Goal: Information Seeking & Learning: Learn about a topic

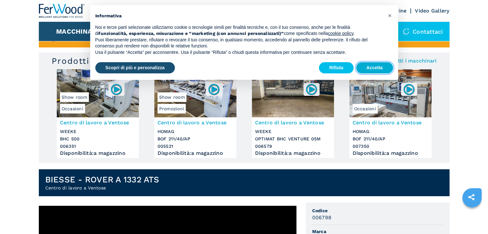
click at [370, 67] on button "Accetta" at bounding box center [374, 68] width 37 height 12
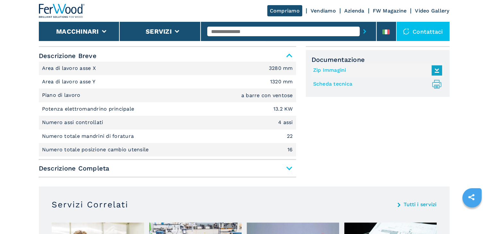
scroll to position [417, 0]
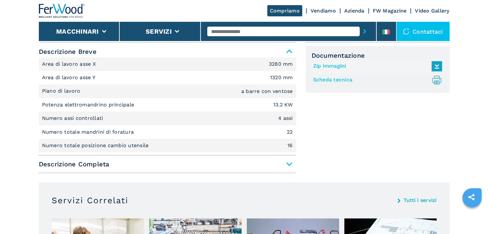
click at [290, 161] on span "Descrizione Completa" at bounding box center [167, 165] width 257 height 12
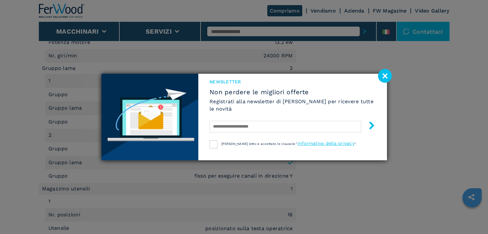
scroll to position [898, 0]
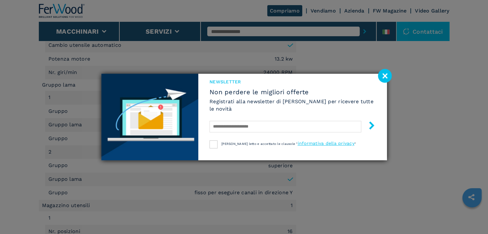
click at [385, 74] on image at bounding box center [385, 76] width 14 height 14
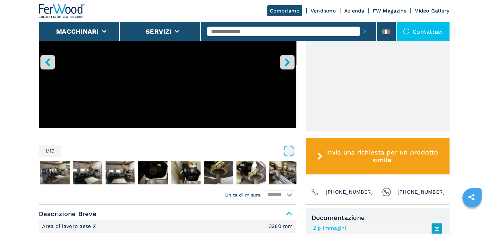
scroll to position [193, 0]
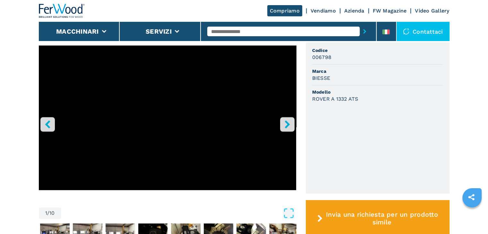
click at [286, 127] on icon "right-button" at bounding box center [287, 124] width 5 height 8
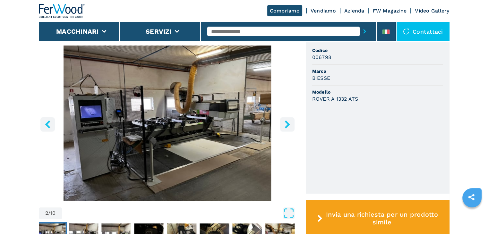
click at [287, 126] on icon "right-button" at bounding box center [287, 124] width 5 height 8
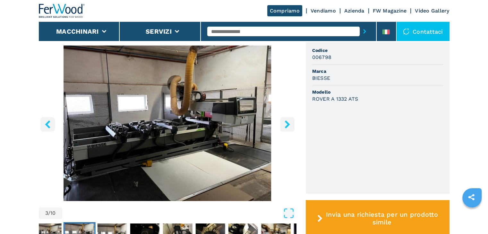
click at [287, 126] on icon "right-button" at bounding box center [287, 124] width 5 height 8
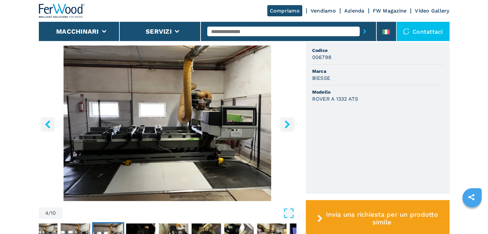
click at [287, 126] on icon "right-button" at bounding box center [287, 124] width 5 height 8
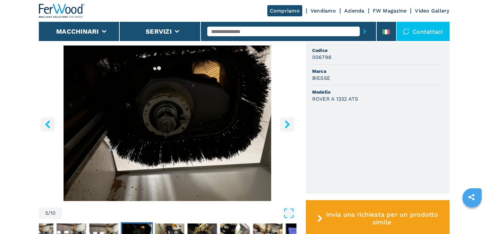
click at [287, 126] on icon "right-button" at bounding box center [287, 124] width 5 height 8
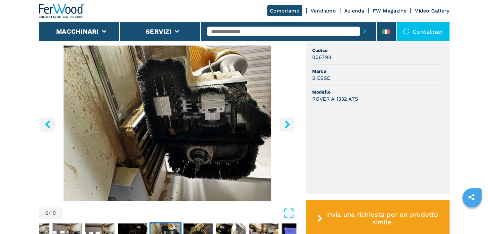
click at [287, 126] on icon "right-button" at bounding box center [287, 124] width 5 height 8
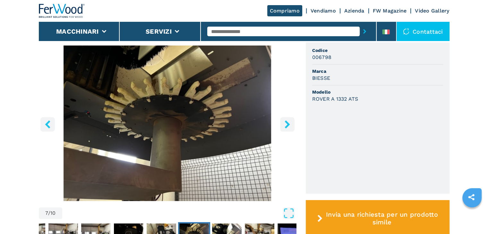
click at [287, 126] on icon "right-button" at bounding box center [287, 124] width 5 height 8
